Goal: Information Seeking & Learning: Compare options

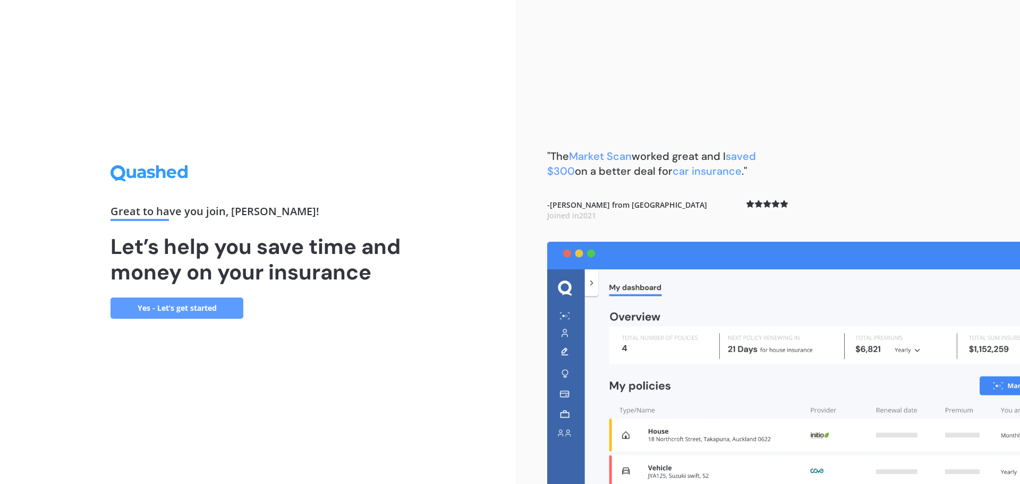
click at [215, 309] on link "Yes - Let’s get started" at bounding box center [177, 308] width 133 height 21
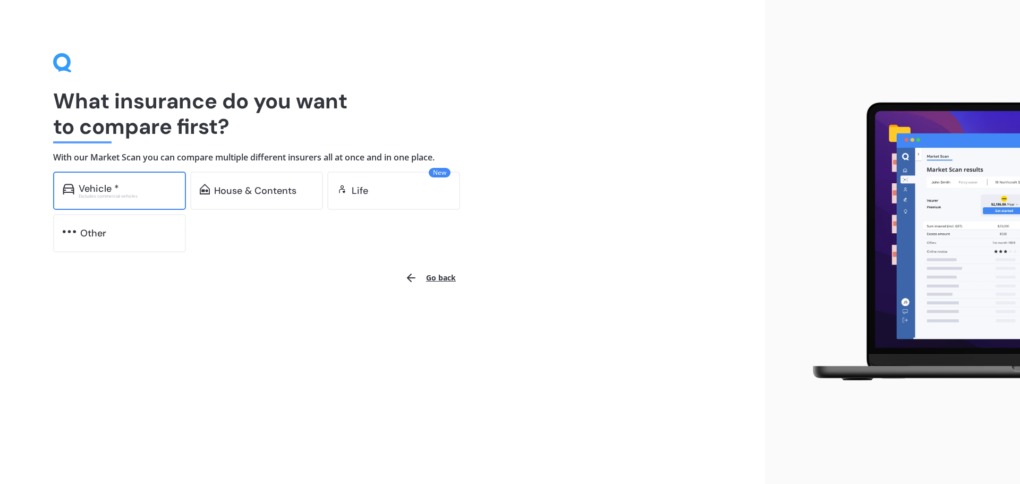
click at [130, 191] on div "Vehicle *" at bounding box center [128, 188] width 98 height 11
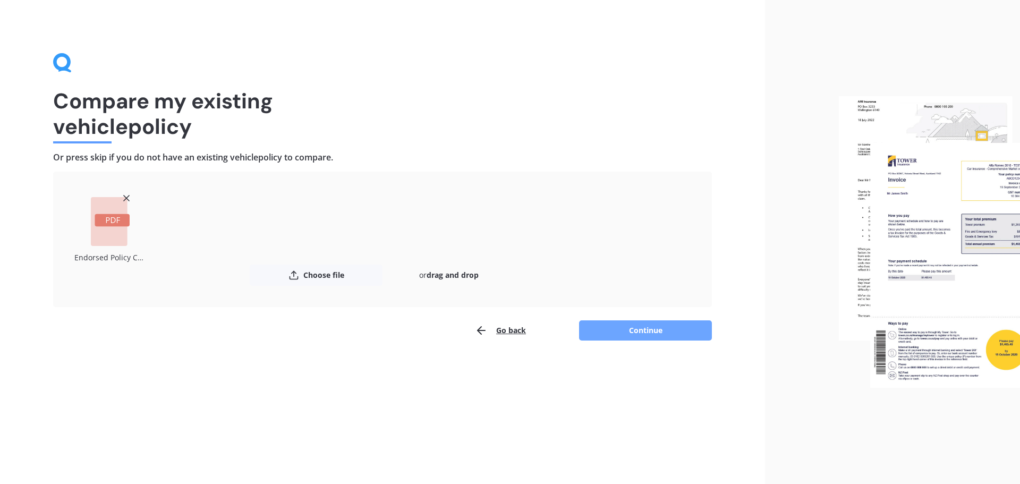
click at [670, 334] on button "Continue" at bounding box center [645, 330] width 133 height 20
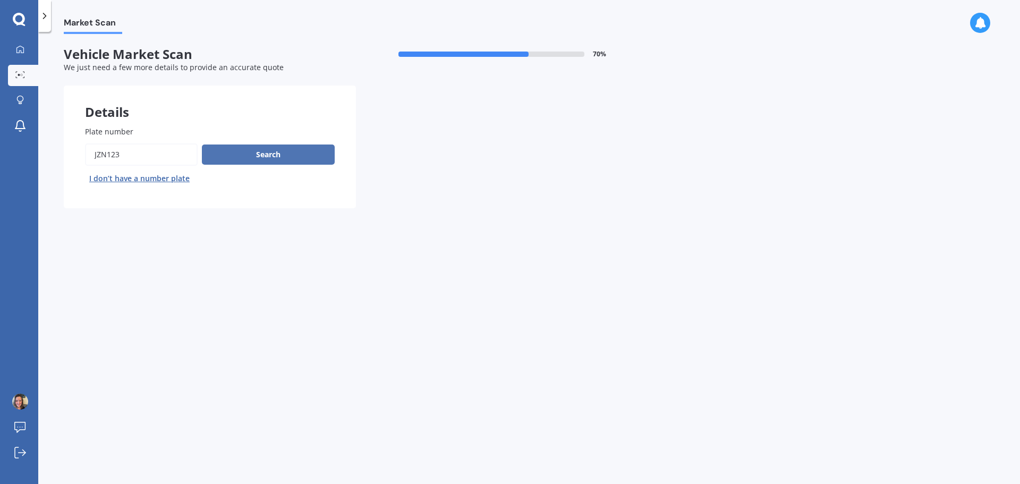
click at [310, 150] on button "Search" at bounding box center [268, 155] width 133 height 20
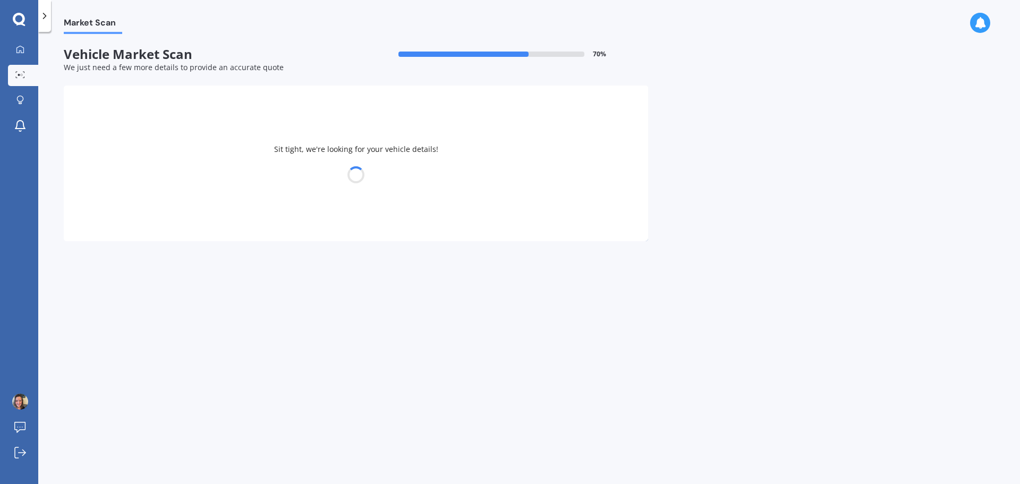
select select "TOYOTA"
select select "RAV-4"
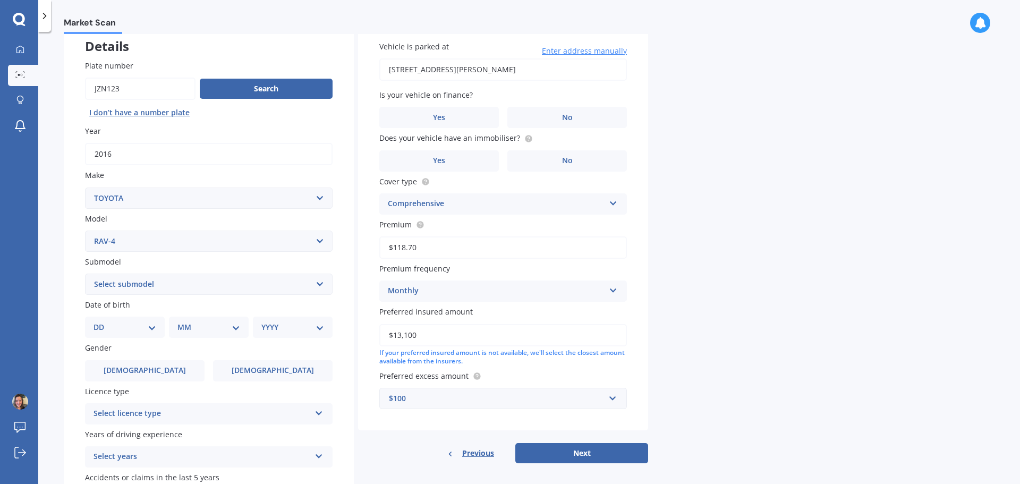
scroll to position [141, 0]
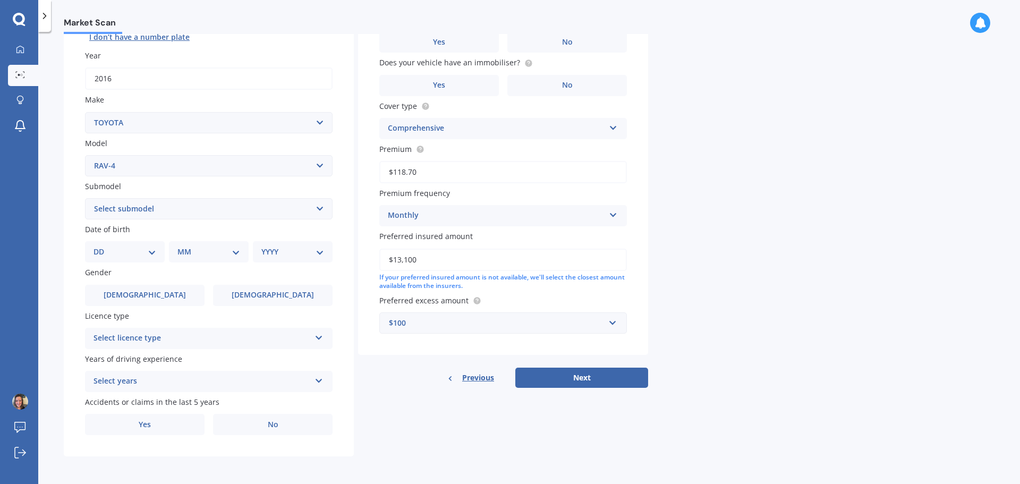
click at [151, 257] on select "DD 01 02 03 04 05 06 07 08 09 10 11 12 13 14 15 16 17 18 19 20 21 22 23 24 25 2…" at bounding box center [125, 252] width 63 height 12
select select "31"
click at [102, 246] on select "DD 01 02 03 04 05 06 07 08 09 10 11 12 13 14 15 16 17 18 19 20 21 22 23 24 25 2…" at bounding box center [125, 252] width 63 height 12
click at [204, 252] on select "MM 01 02 03 04 05 06 07 08 09 10 11 12" at bounding box center [211, 252] width 58 height 12
select select "08"
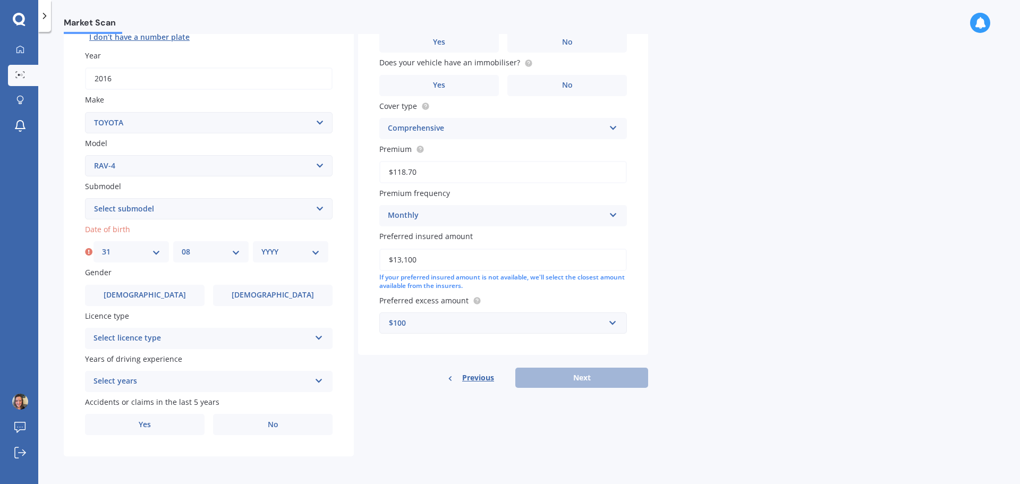
click at [182, 246] on select "MM 01 02 03 04 05 06 07 08 09 10 11 12" at bounding box center [211, 252] width 58 height 12
click at [310, 247] on select "YYYY 2025 2024 2023 2022 2021 2020 2019 2018 2017 2016 2015 2014 2013 2012 2011…" at bounding box center [290, 252] width 58 height 12
select select "1991"
click at [261, 246] on select "YYYY 2025 2024 2023 2022 2021 2020 2019 2018 2017 2016 2015 2014 2013 2012 2011…" at bounding box center [290, 252] width 58 height 12
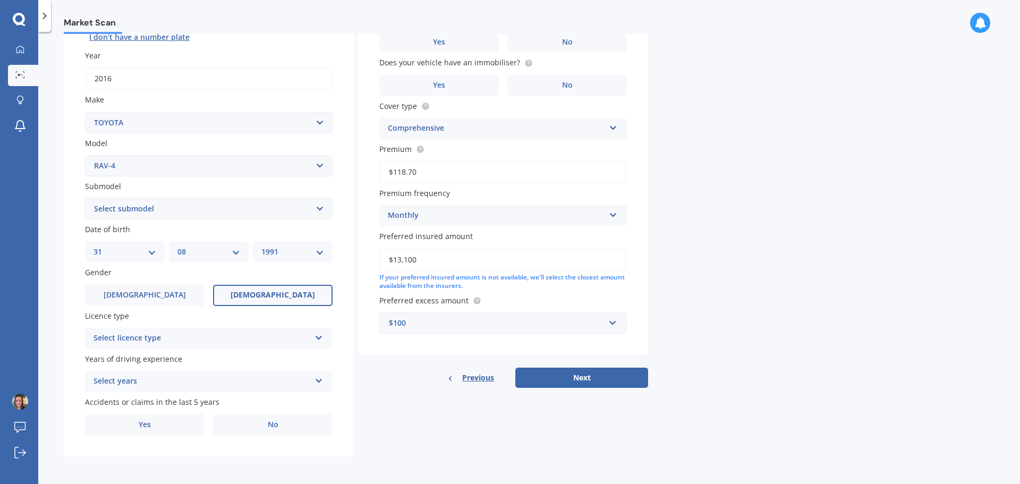
click at [271, 295] on span "[DEMOGRAPHIC_DATA]" at bounding box center [273, 295] width 85 height 9
click at [0, 0] on input "[DEMOGRAPHIC_DATA]" at bounding box center [0, 0] width 0 height 0
click at [270, 336] on div "Select licence type" at bounding box center [202, 338] width 217 height 13
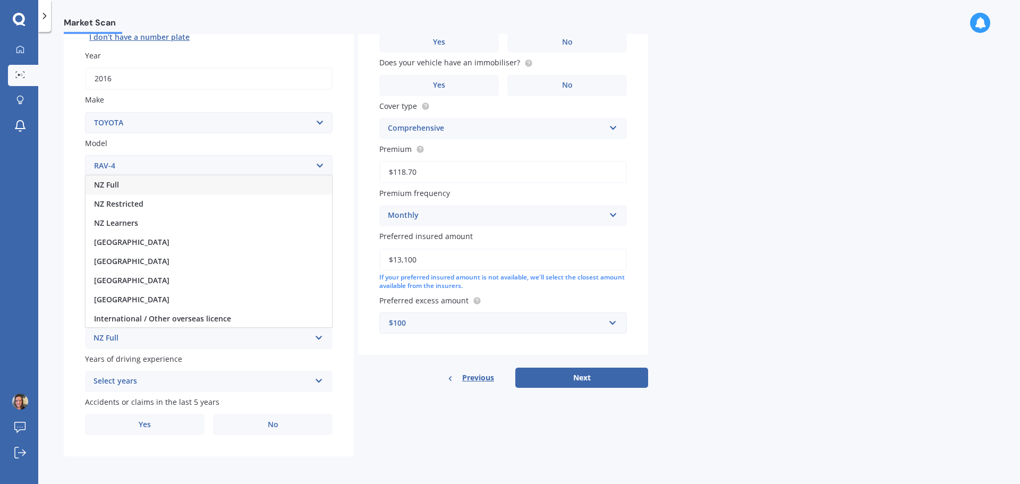
click at [199, 184] on div "NZ Full" at bounding box center [209, 184] width 247 height 19
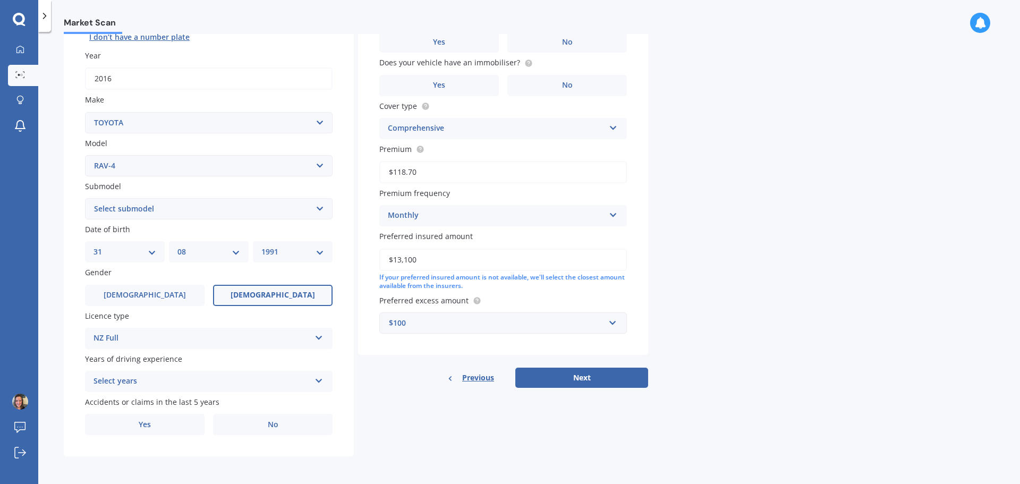
click at [208, 388] on div "Select years" at bounding box center [202, 381] width 217 height 13
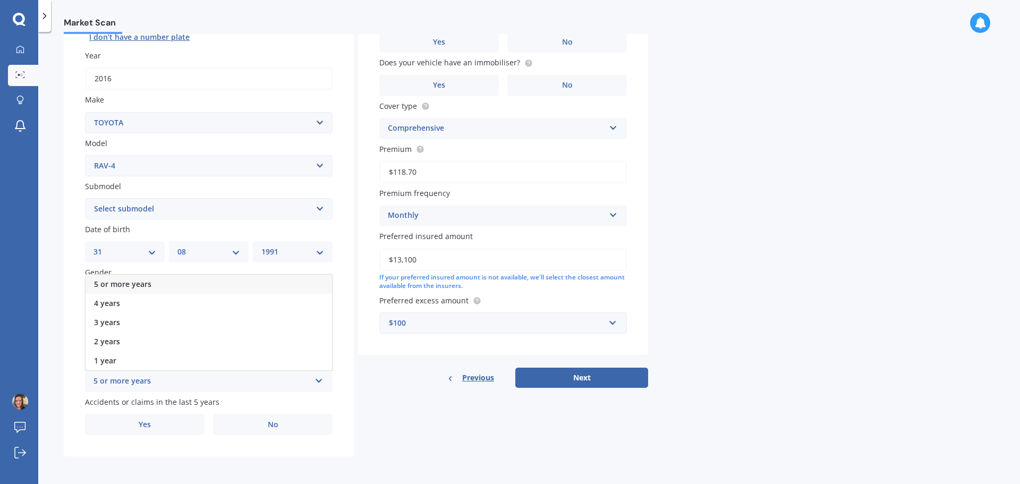
click at [175, 283] on div "5 or more years" at bounding box center [209, 284] width 247 height 19
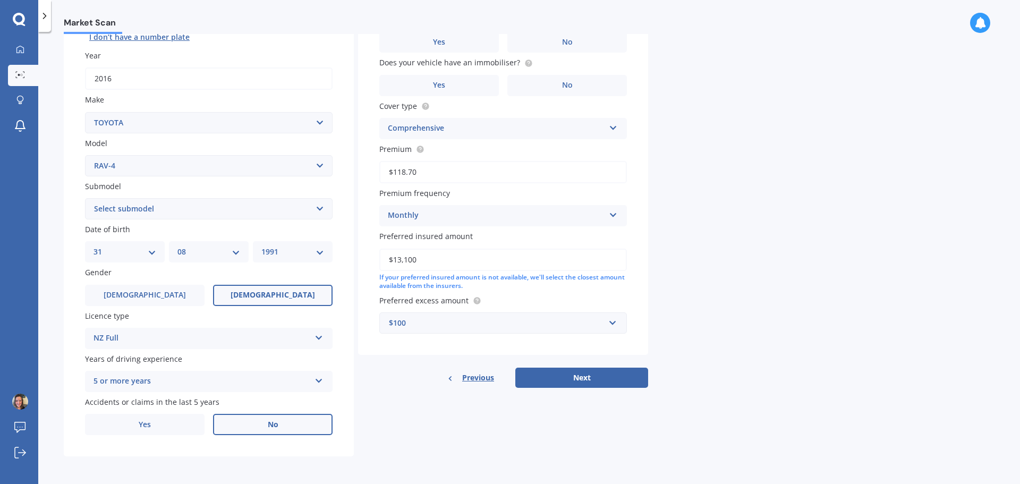
click at [268, 432] on label "No" at bounding box center [273, 424] width 120 height 21
click at [0, 0] on input "No" at bounding box center [0, 0] width 0 height 0
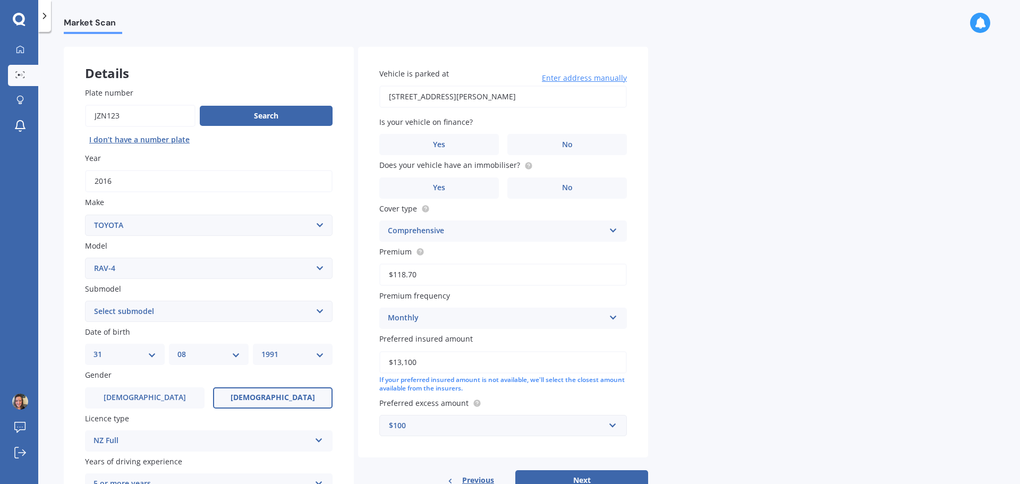
scroll to position [38, 0]
click at [543, 149] on label "No" at bounding box center [568, 144] width 120 height 21
click at [0, 0] on input "No" at bounding box center [0, 0] width 0 height 0
click at [593, 199] on label "No" at bounding box center [568, 188] width 120 height 21
click at [0, 0] on input "No" at bounding box center [0, 0] width 0 height 0
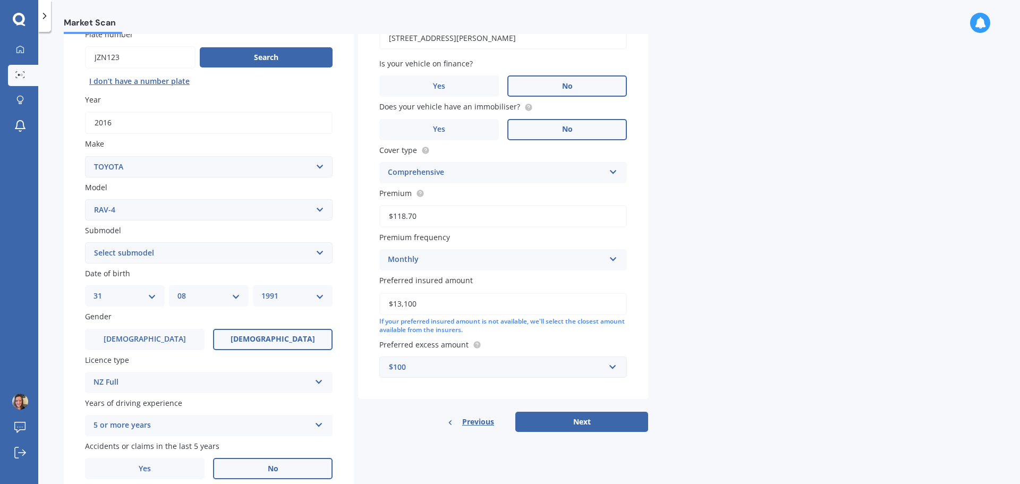
scroll to position [105, 0]
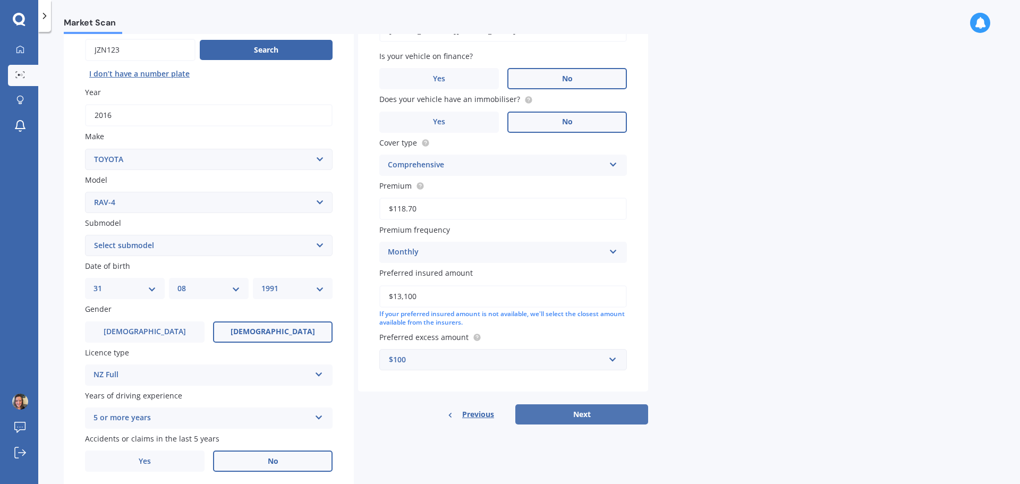
click at [582, 414] on button "Next" at bounding box center [582, 414] width 133 height 20
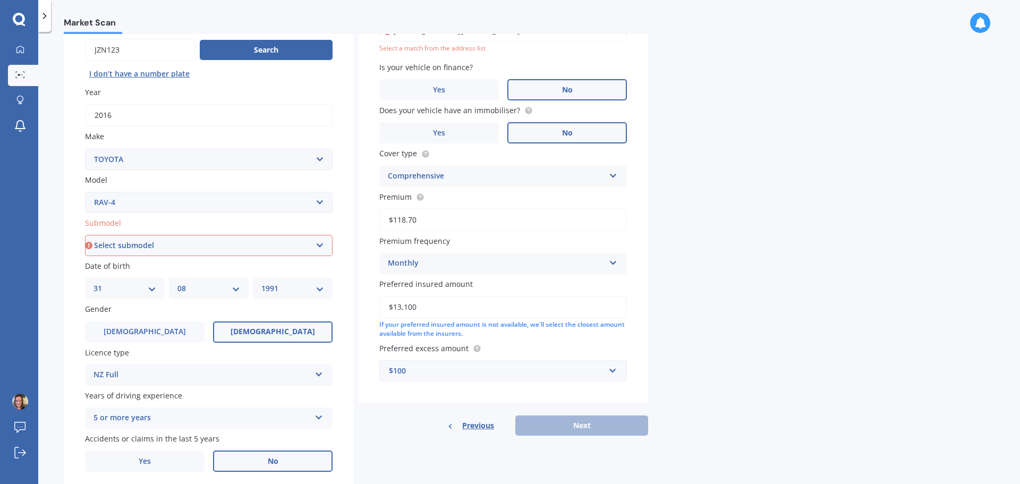
click at [280, 244] on select "Select submodel Diesel EV GX SUV 2.2/4WD/6AT Hybrid Hybrid 2WD Petrol" at bounding box center [209, 245] width 248 height 21
select select "PETROL"
click at [85, 235] on select "Select submodel Diesel EV GX SUV 2.2/4WD/6AT Hybrid Hybrid 2WD Petrol" at bounding box center [209, 245] width 248 height 21
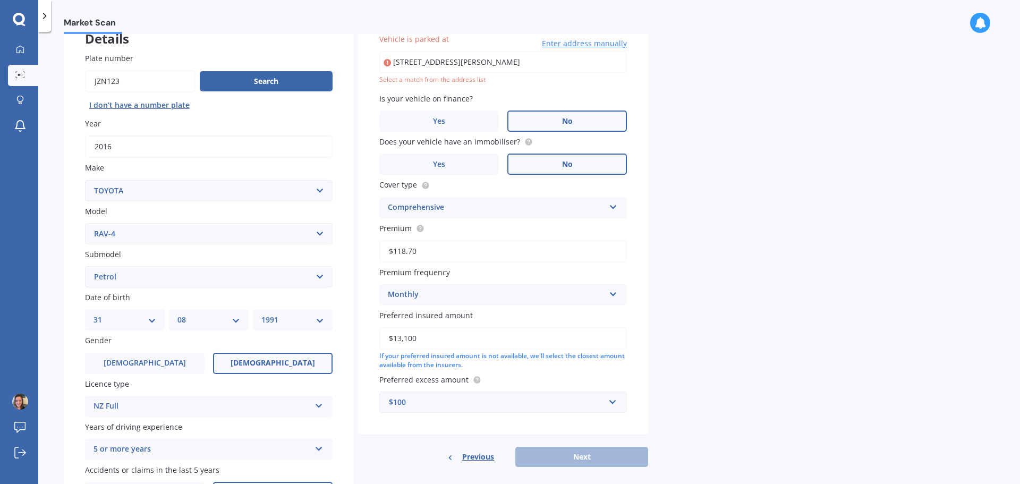
scroll to position [73, 0]
type input "[STREET_ADDRESS][PERSON_NAME]"
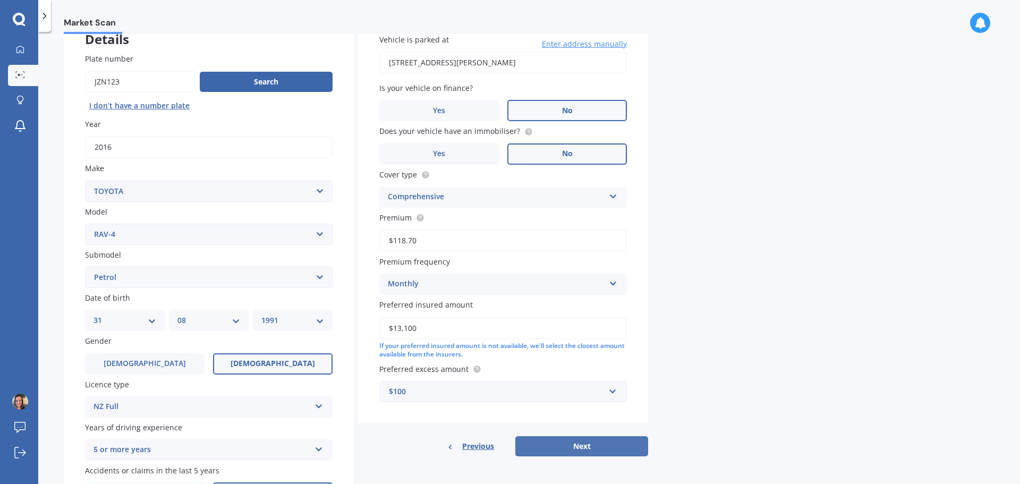
click at [619, 454] on button "Next" at bounding box center [582, 446] width 133 height 20
select select "31"
select select "08"
select select "1991"
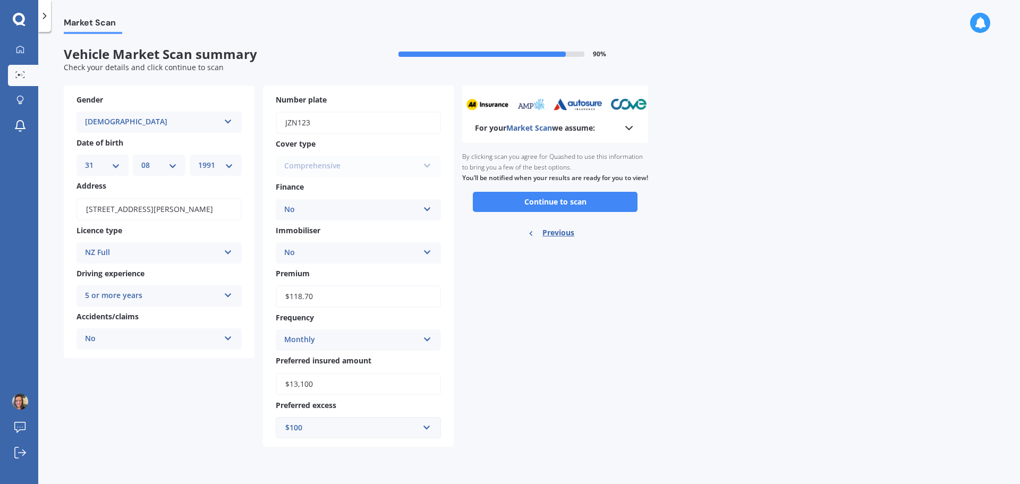
scroll to position [0, 0]
click at [614, 212] on button "Continue to scan" at bounding box center [555, 202] width 165 height 20
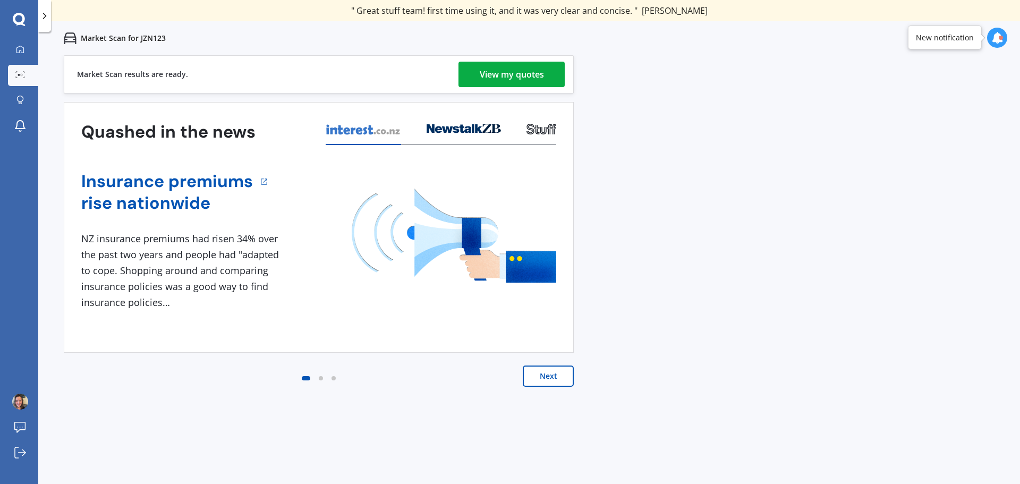
click at [503, 81] on div "View my quotes" at bounding box center [512, 75] width 64 height 26
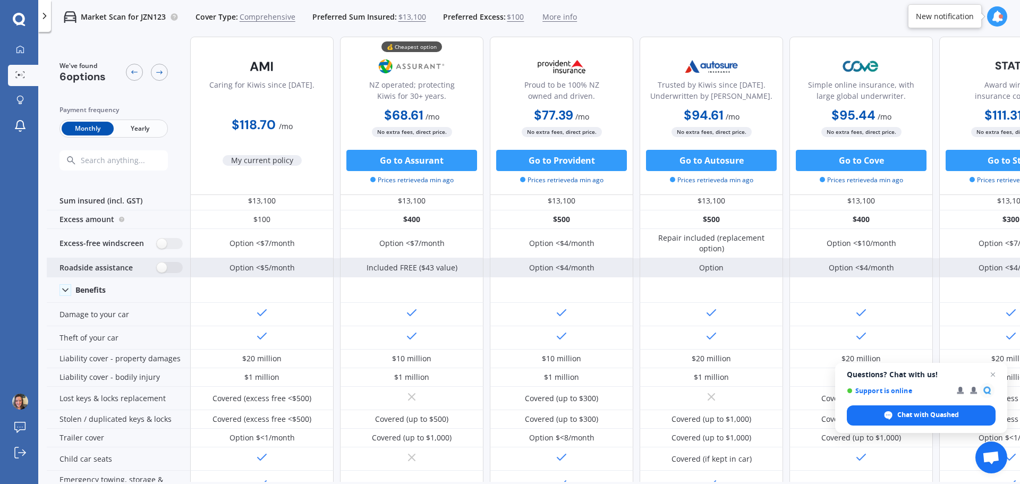
scroll to position [11, 0]
